Goal: Navigation & Orientation: Find specific page/section

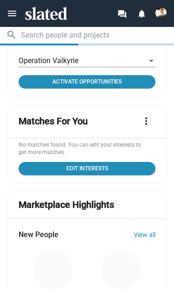
scroll to position [395, 0]
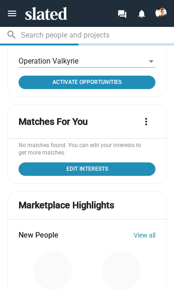
click at [155, 237] on link "View all" at bounding box center [145, 235] width 22 height 7
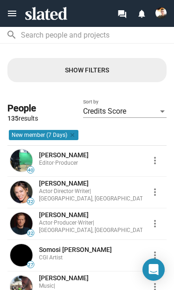
click at [11, 12] on mat-icon "menu" at bounding box center [11, 13] width 11 height 11
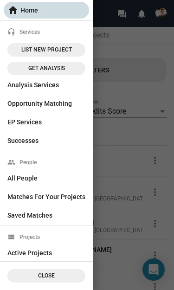
click at [42, 12] on span "home Home" at bounding box center [46, 10] width 78 height 17
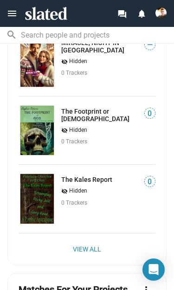
scroll to position [324, 0]
